Goal: Task Accomplishment & Management: Use online tool/utility

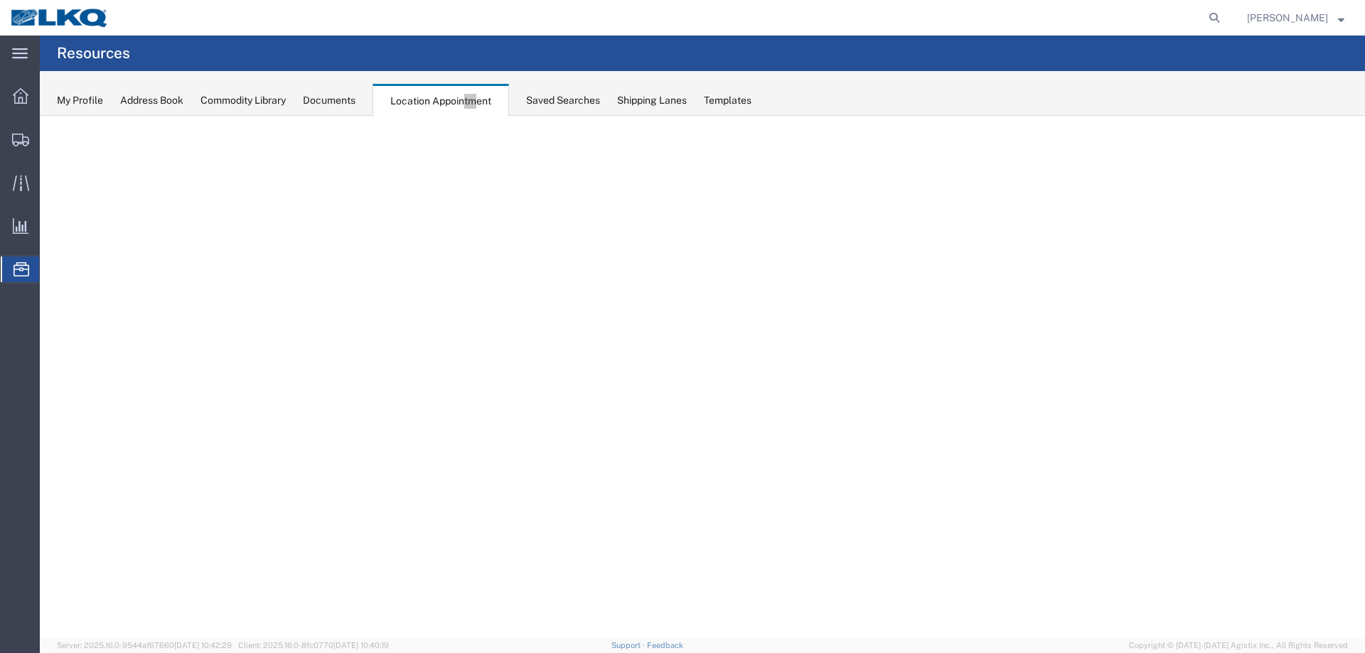
select select "27634"
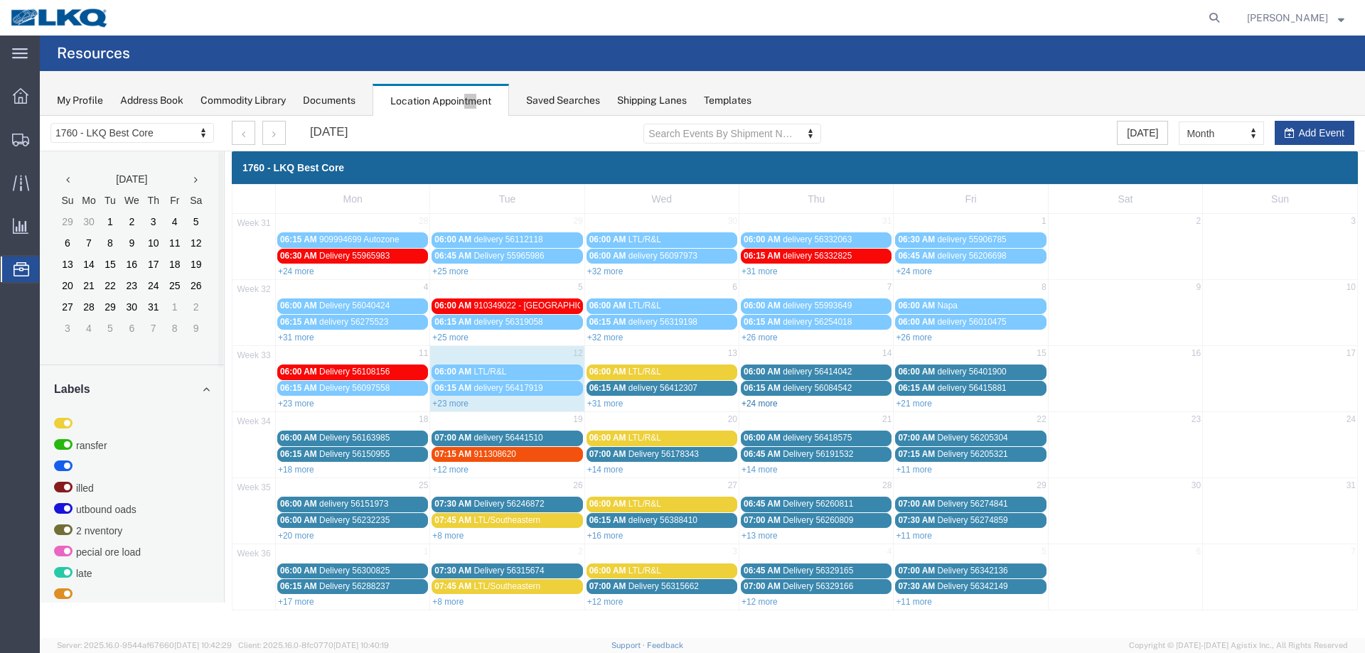
click at [764, 400] on link "+24 more" at bounding box center [760, 404] width 36 height 10
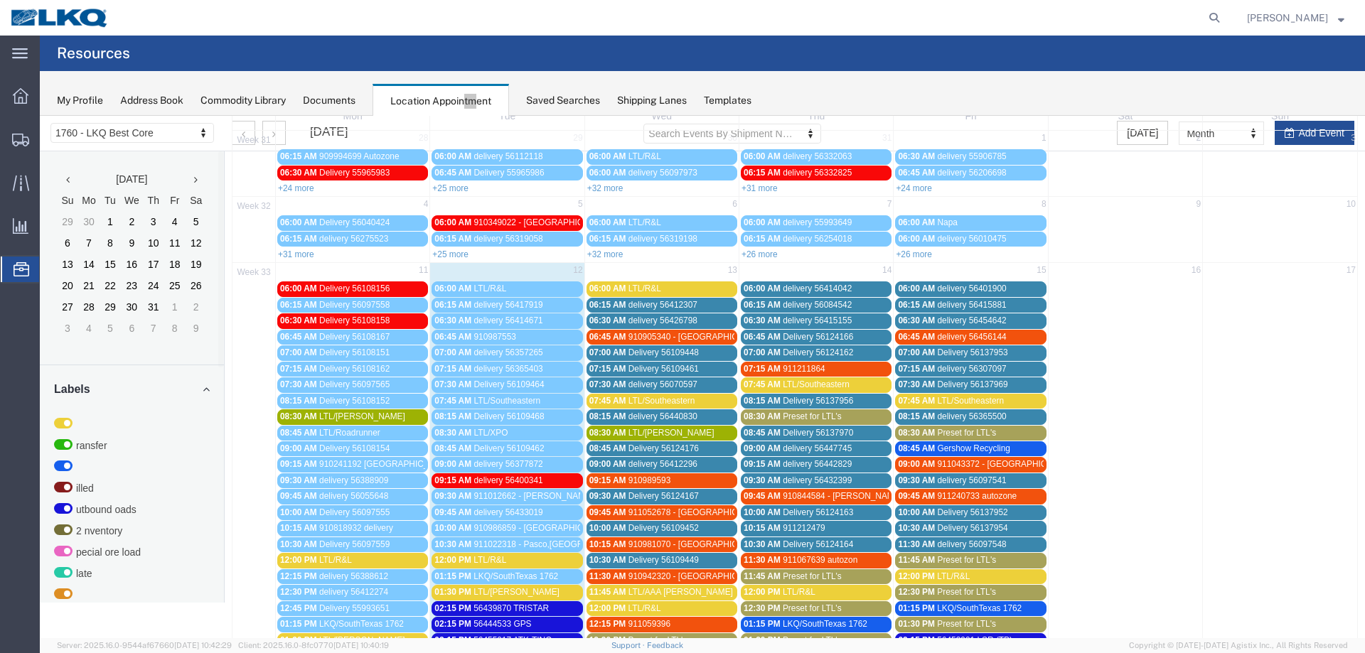
scroll to position [142, 0]
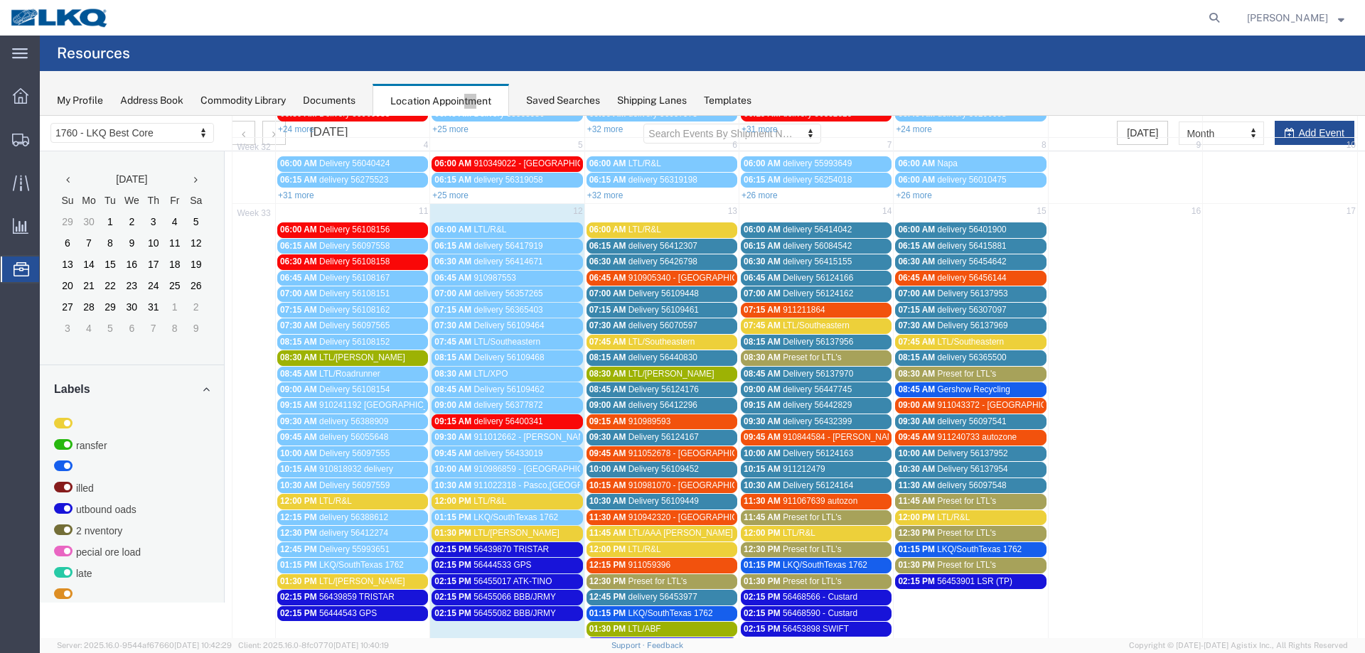
click at [790, 360] on span "Preset for LTL's" at bounding box center [812, 358] width 59 height 10
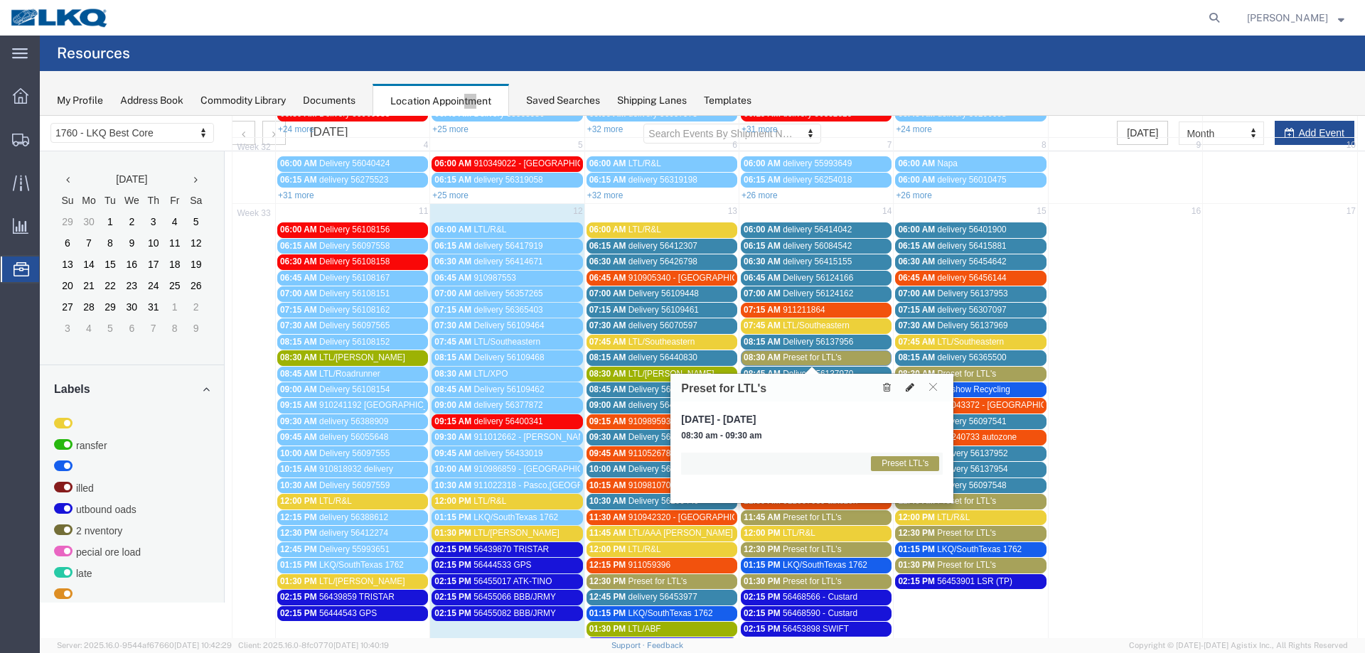
click at [910, 387] on icon at bounding box center [910, 387] width 9 height 10
select select "1"
select select "420"
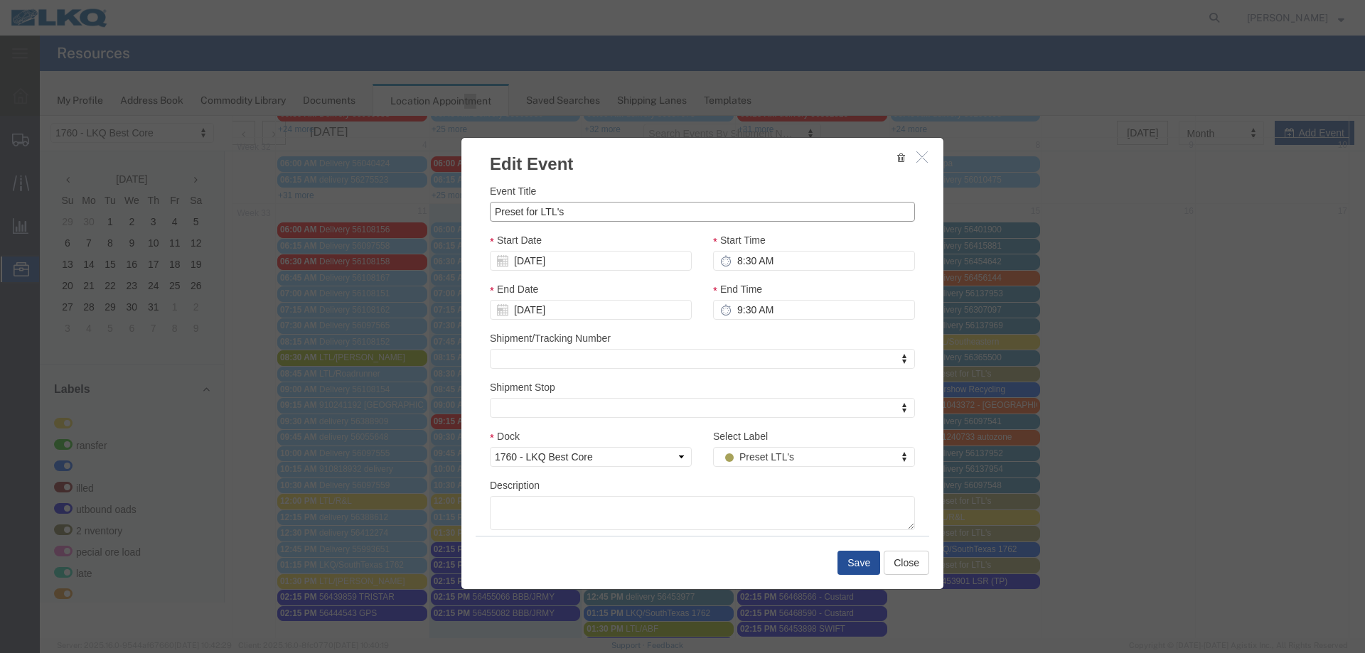
drag, startPoint x: 566, startPoint y: 209, endPoint x: 164, endPoint y: 200, distance: 402.5
click at [164, 200] on div "Edit Event Event Title Preset for LTL's Start Date [DATE] Start Time 8:30 AM En…" at bounding box center [702, 377] width 1325 height 523
type input "LTL/[PERSON_NAME]"
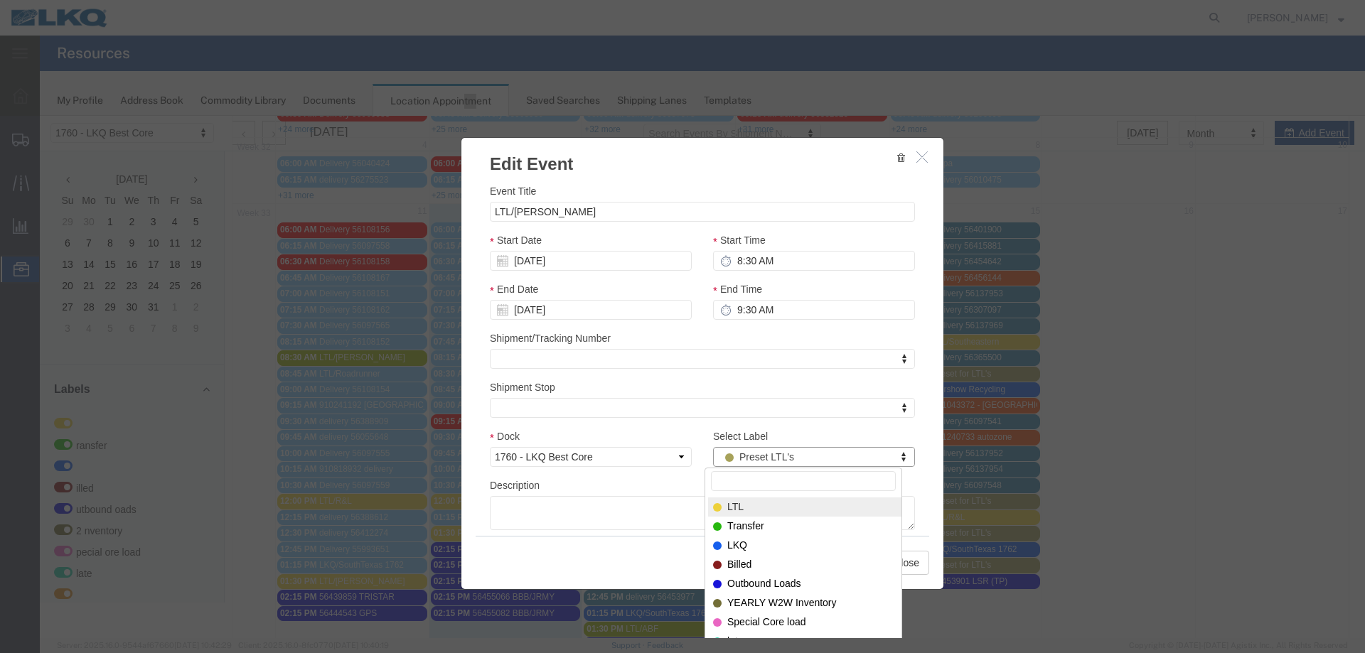
select select "25"
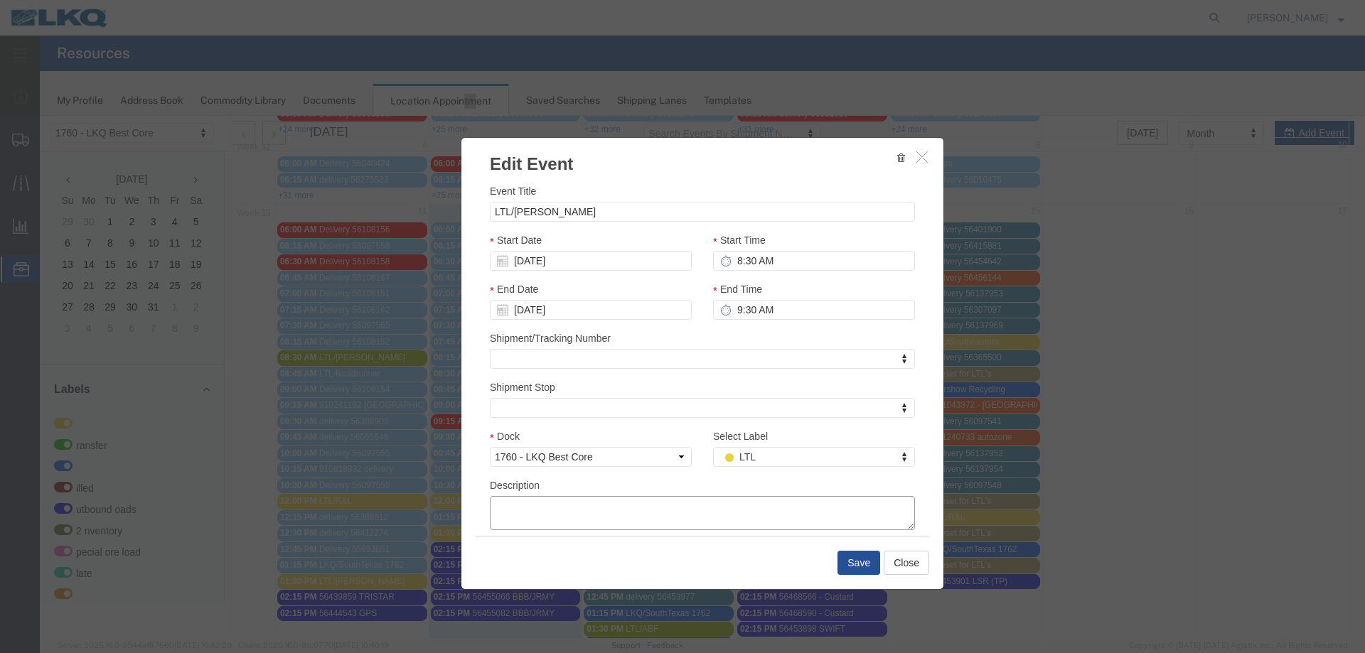
click at [604, 518] on textarea "Description" at bounding box center [702, 513] width 425 height 34
paste textarea "AUTOZONE DC #9710 PL81368 295-4910293 3 C&S INC 7897992 183-0160708 2 [PERSON_N…"
type textarea "AUTOZONE DC #9710 PL81368 295-4910293 3 C&S INC 7897992 183-0160708 2 [PERSON_N…"
click at [870, 560] on button "Save" at bounding box center [858, 563] width 43 height 24
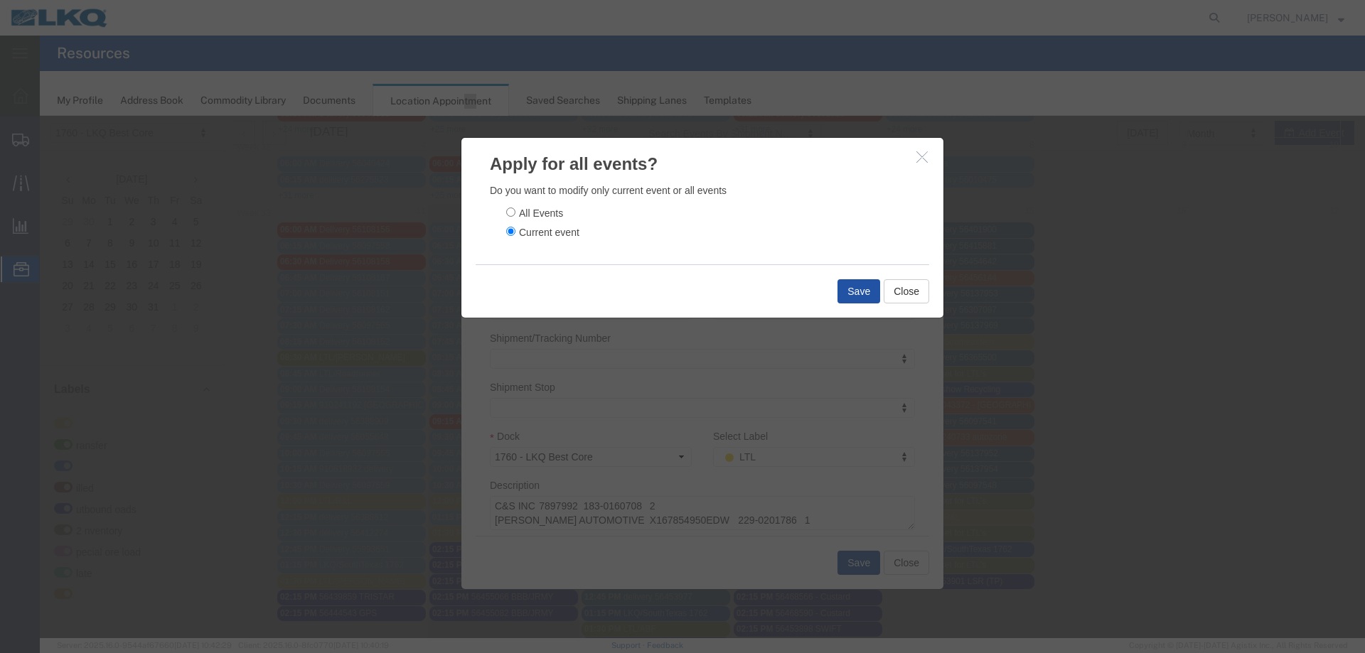
click at [846, 292] on button "Save" at bounding box center [858, 291] width 43 height 24
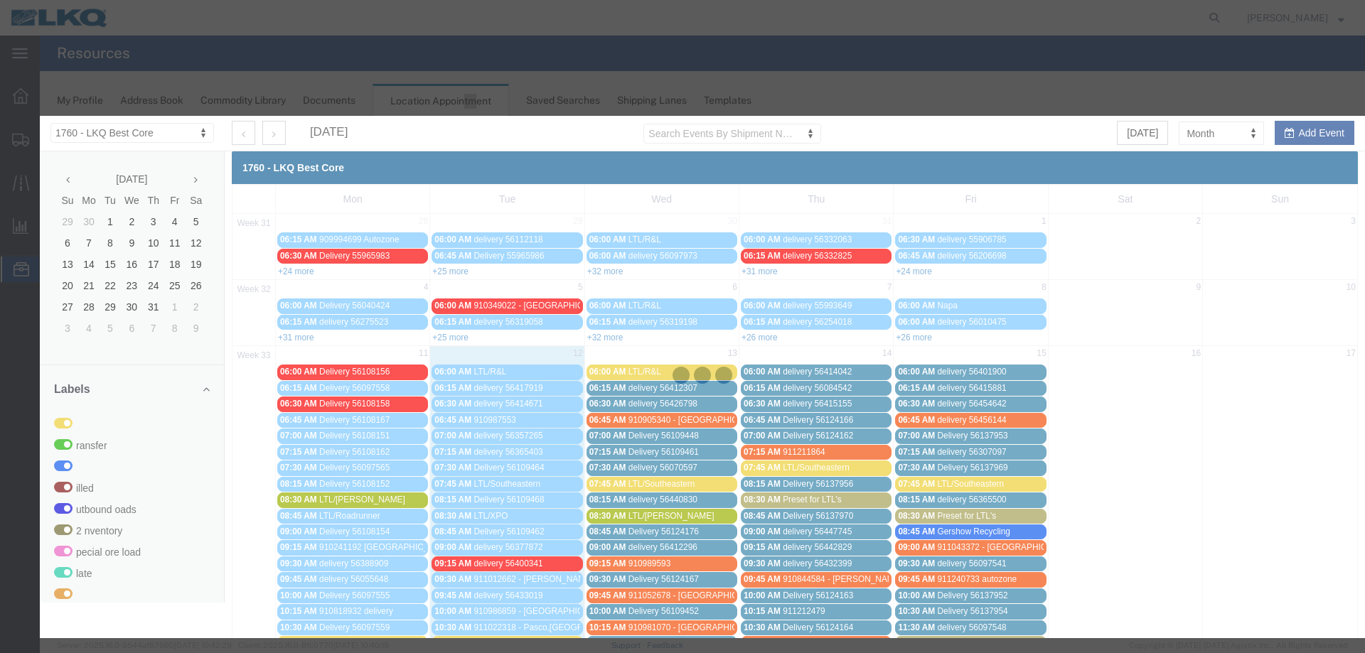
scroll to position [0, 0]
